Goal: Find specific page/section: Find specific page/section

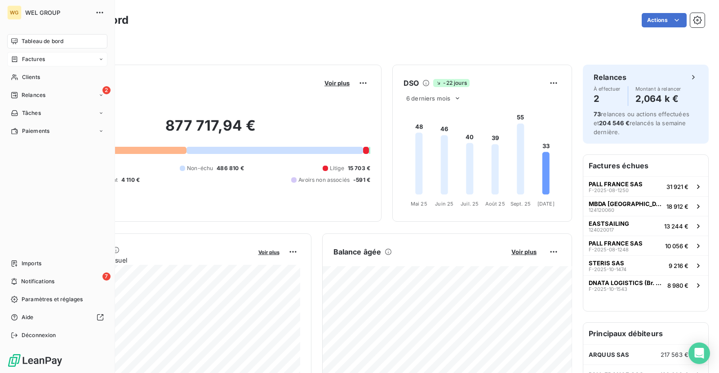
click at [27, 55] on div "Factures" at bounding box center [57, 59] width 100 height 14
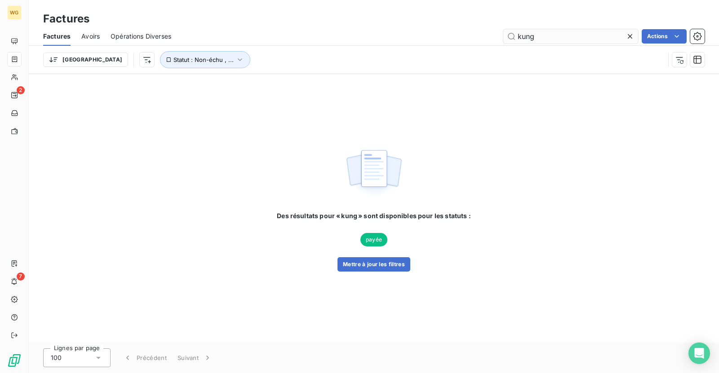
click at [559, 40] on input "kung" at bounding box center [570, 36] width 135 height 14
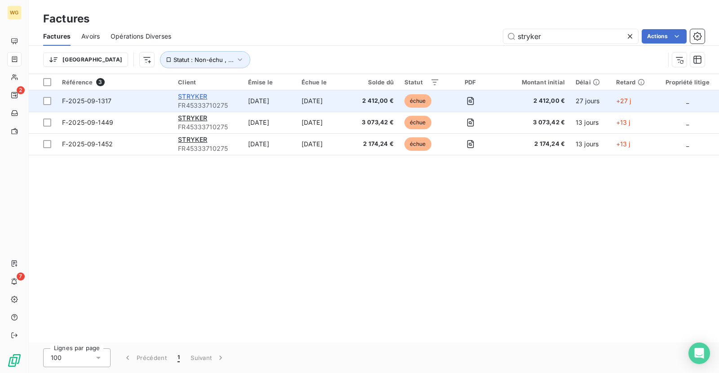
type input "stryker"
click at [189, 95] on span "STRYKER" at bounding box center [192, 97] width 29 height 8
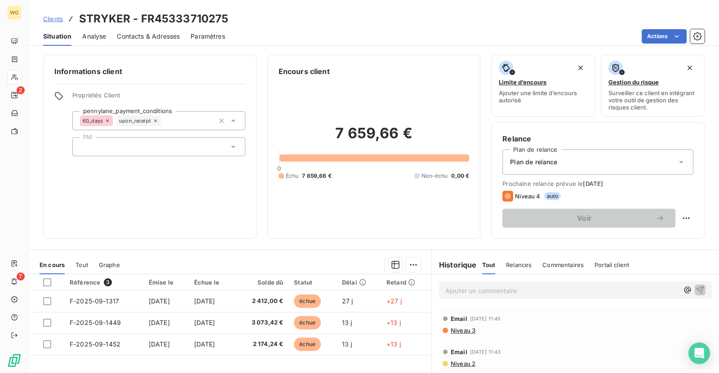
click at [155, 120] on icon at bounding box center [155, 121] width 3 height 3
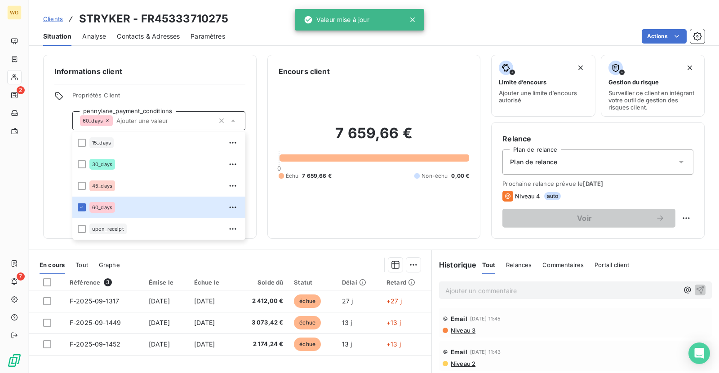
click at [53, 151] on div "Informations client Propriétés Client pennylane_payment_conditions 60_days 15_d…" at bounding box center [149, 147] width 213 height 184
